Goal: Task Accomplishment & Management: Complete application form

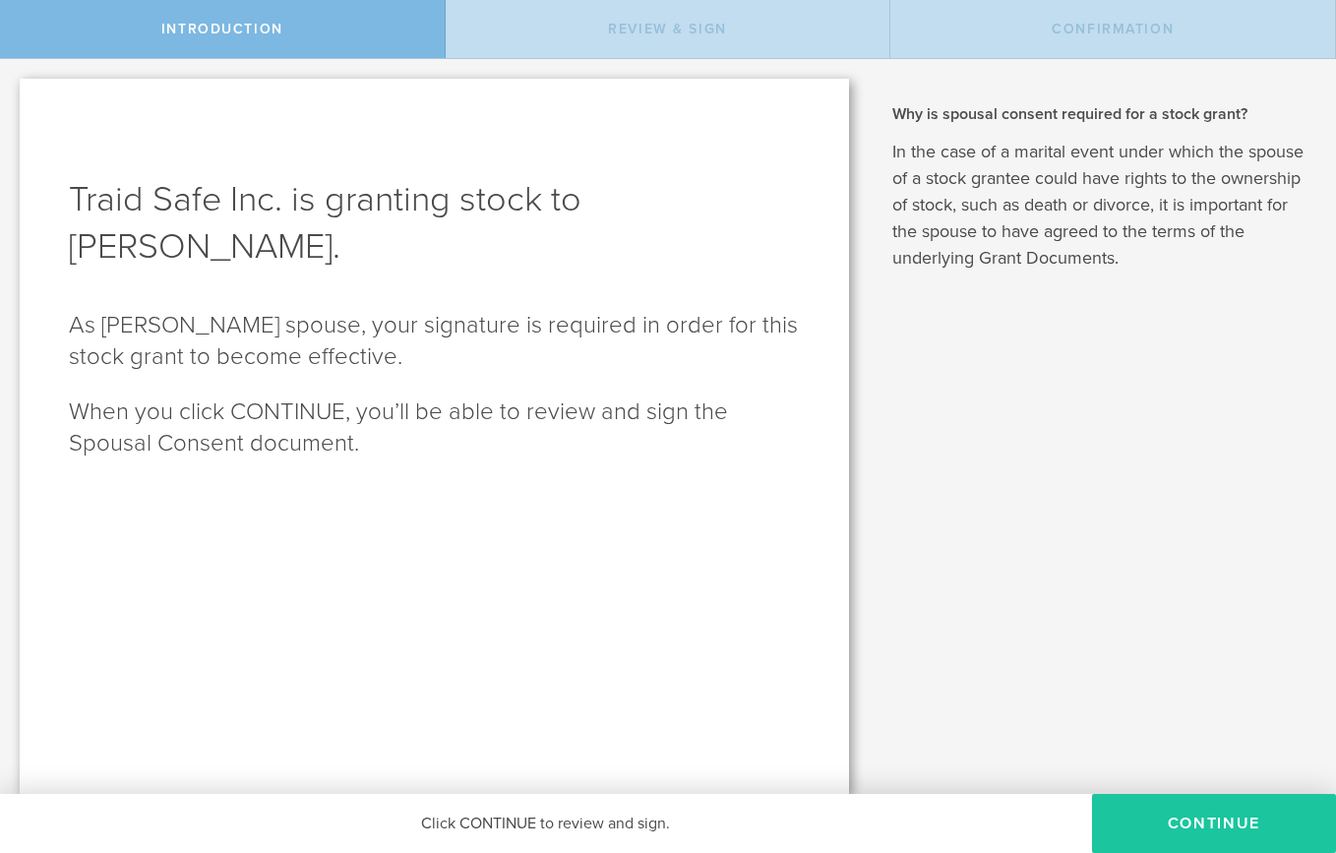
click at [1195, 814] on button "CONTINUE" at bounding box center [1214, 823] width 244 height 59
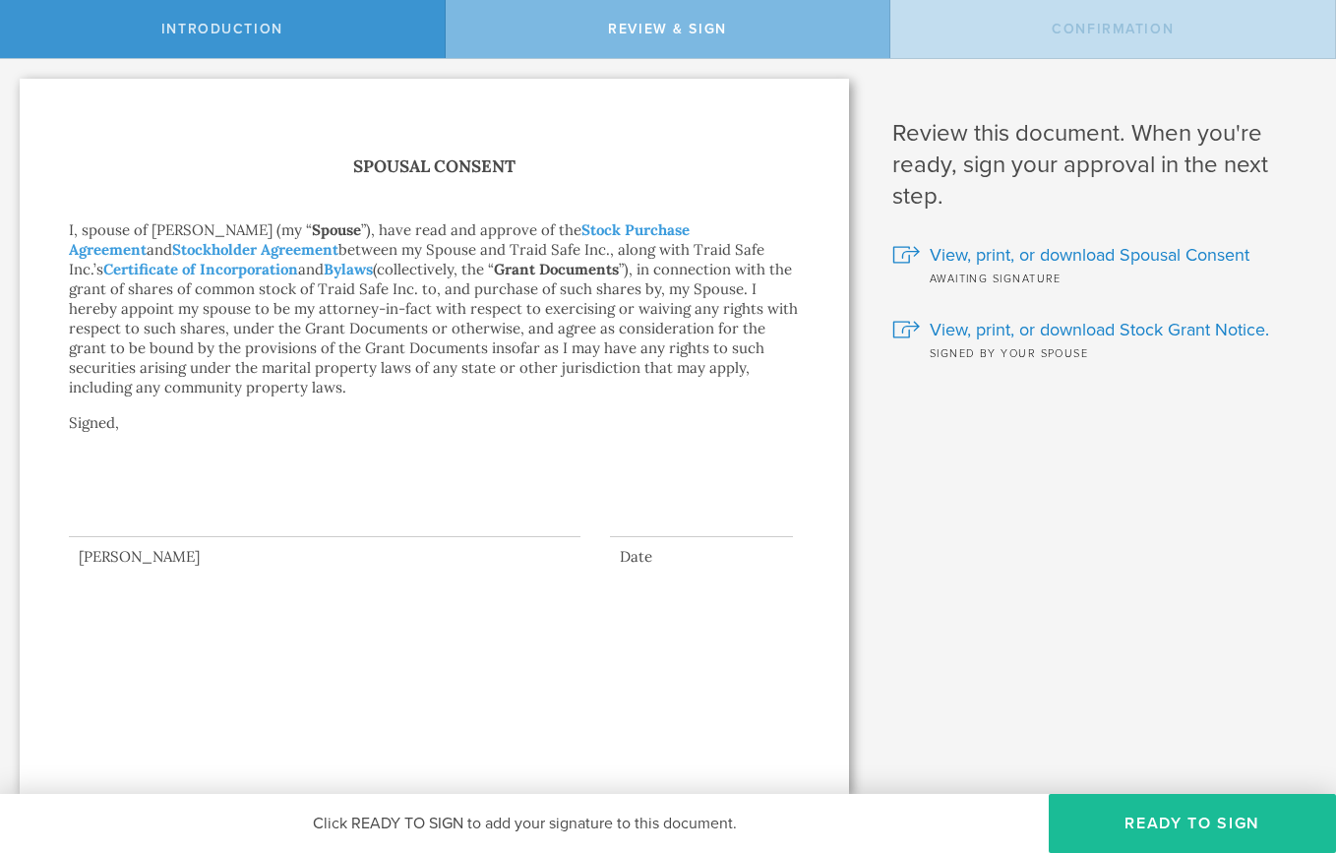
click at [268, 519] on div at bounding box center [324, 497] width 511 height 79
click at [81, 522] on div at bounding box center [324, 497] width 511 height 79
click at [103, 522] on div at bounding box center [324, 497] width 511 height 79
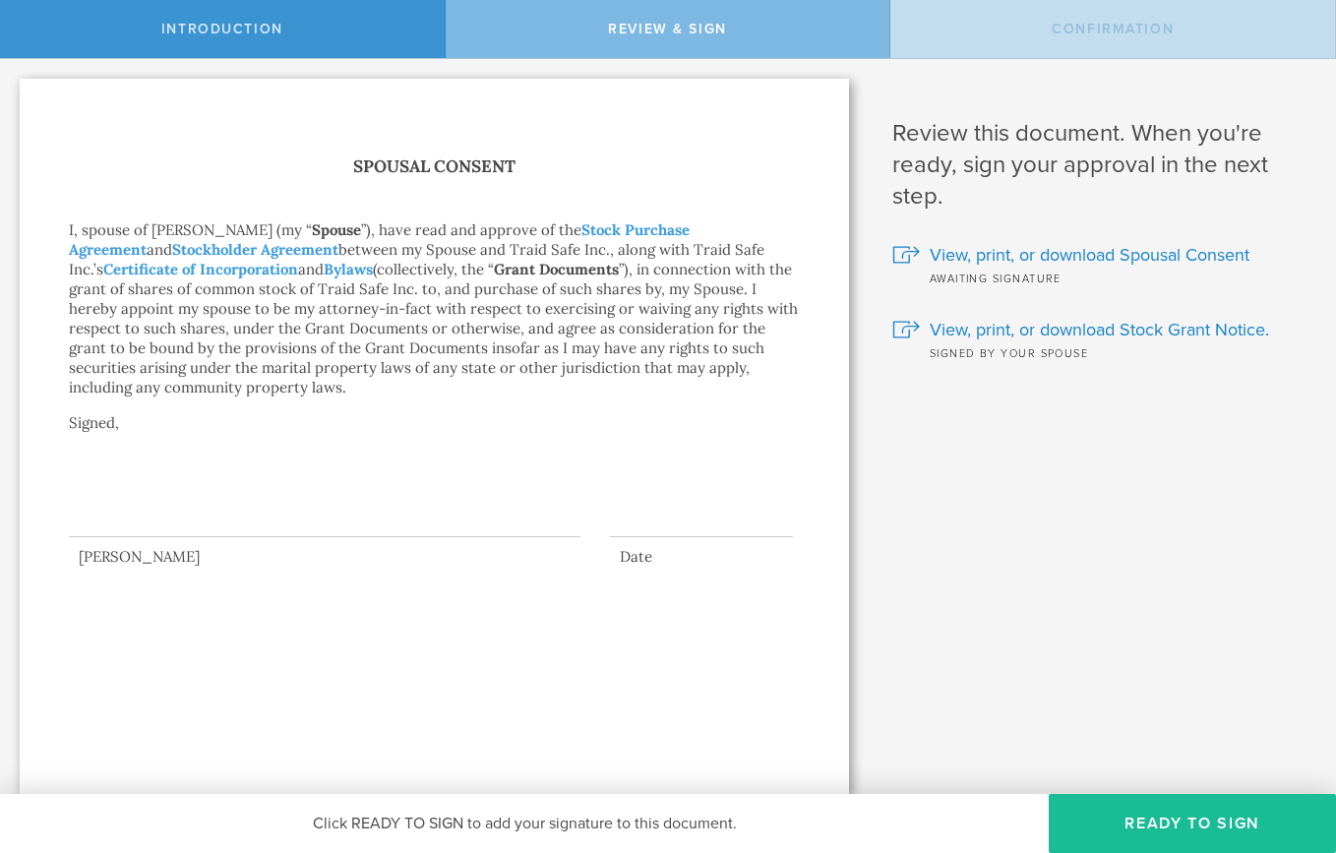
click at [122, 519] on div at bounding box center [324, 497] width 511 height 79
click at [306, 619] on div "Spousal Consent I, spouse of [PERSON_NAME] (my “ Spouse ”), have read and appro…" at bounding box center [434, 436] width 829 height 715
click at [156, 513] on div at bounding box center [324, 497] width 511 height 79
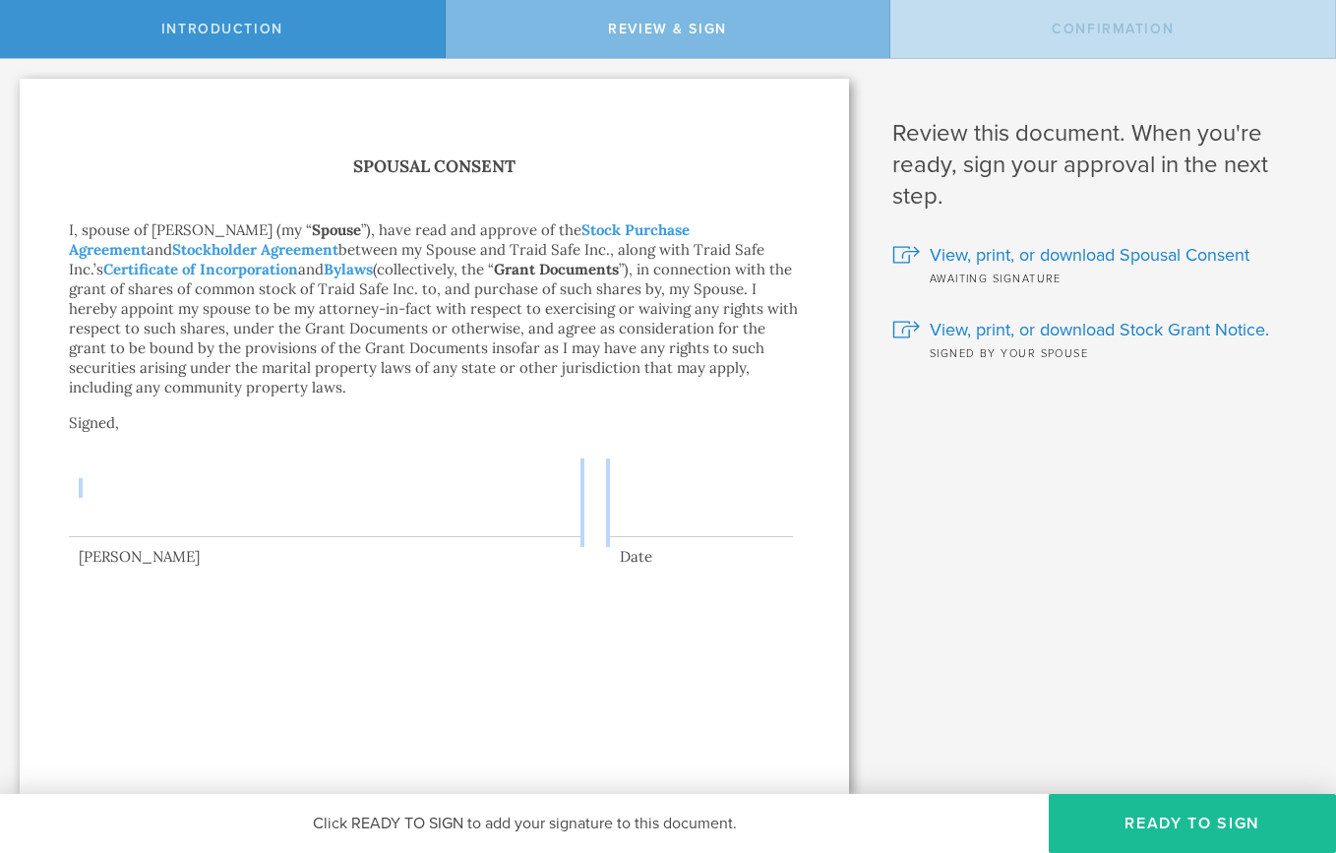
click at [156, 513] on div at bounding box center [324, 497] width 511 height 79
click at [419, 644] on div "Spousal Consent I, spouse of [PERSON_NAME] (my “ Spouse ”), have read and appro…" at bounding box center [434, 436] width 829 height 715
click at [1191, 822] on button "Ready to Sign" at bounding box center [1191, 823] width 287 height 59
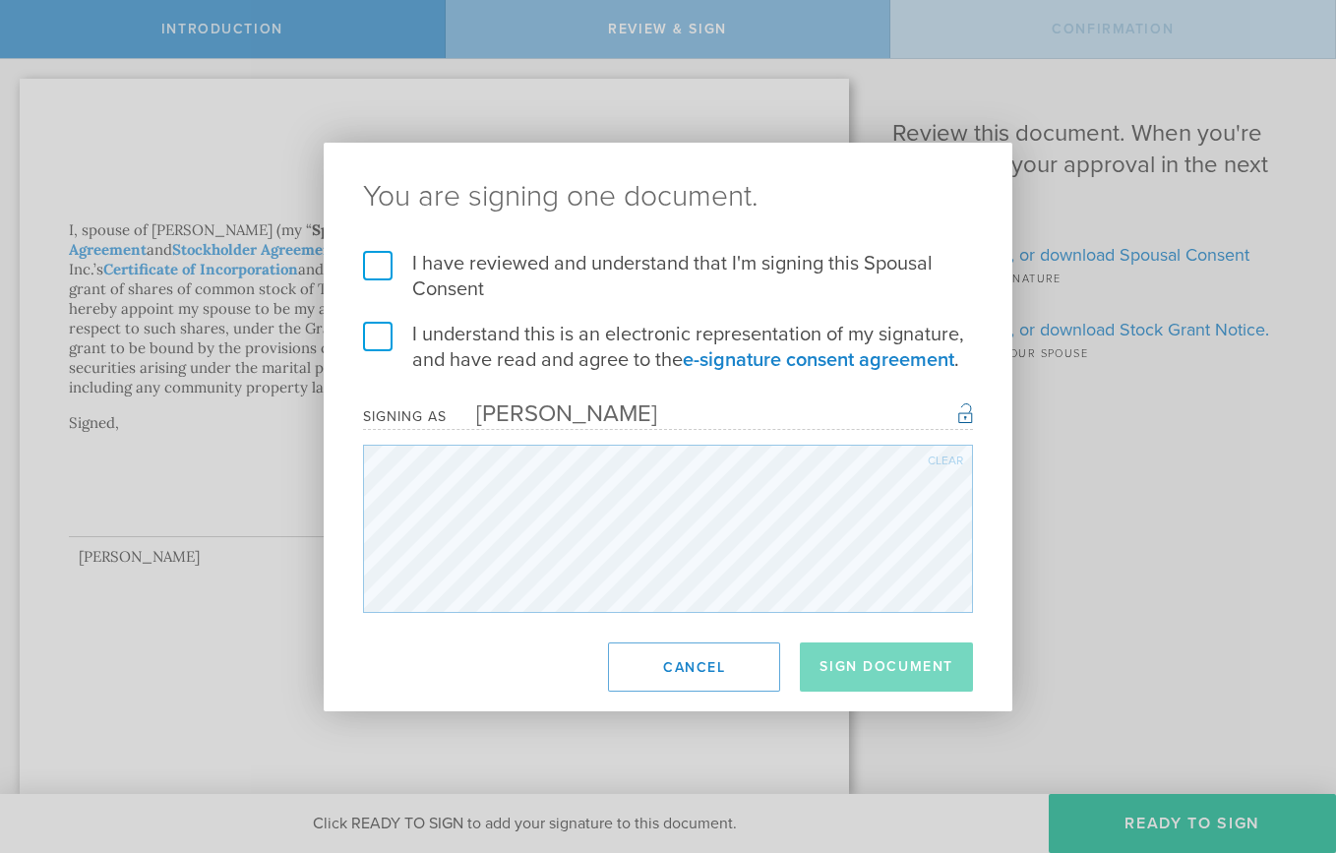
click at [377, 254] on label "I have reviewed and understand that I'm signing this Spousal Consent" at bounding box center [668, 276] width 610 height 51
click at [0, 0] on input "I have reviewed and understand that I'm signing this Spousal Consent" at bounding box center [0, 0] width 0 height 0
click at [381, 331] on label "I understand this is an electronic representation of my signature, and have rea…" at bounding box center [668, 347] width 610 height 51
click at [0, 0] on input "I understand this is an electronic representation of my signature, and have rea…" at bounding box center [0, 0] width 0 height 0
click at [894, 663] on button "Sign Document" at bounding box center [886, 666] width 173 height 49
